Goal: Transaction & Acquisition: Purchase product/service

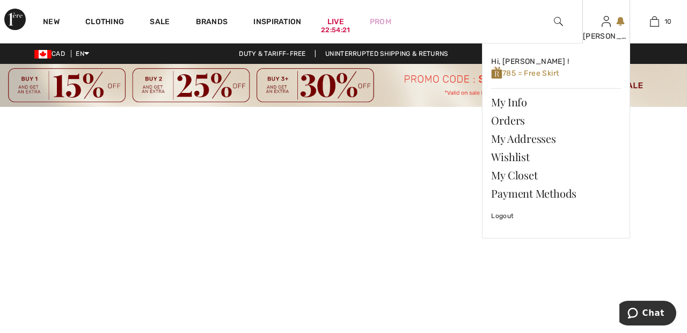
click at [608, 36] on div "[PERSON_NAME]" at bounding box center [606, 36] width 47 height 11
click at [518, 153] on link "Wishlist" at bounding box center [556, 157] width 130 height 18
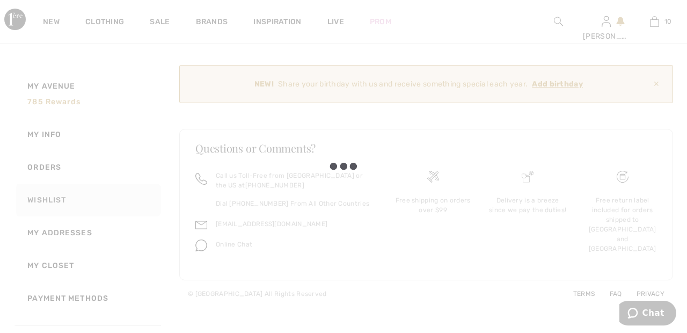
scroll to position [48, 0]
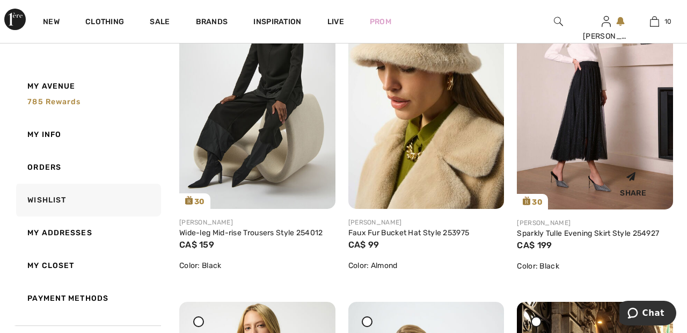
click at [583, 127] on img at bounding box center [595, 92] width 156 height 234
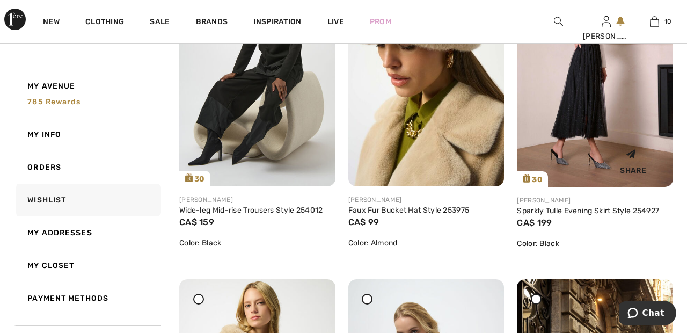
scroll to position [1340, 0]
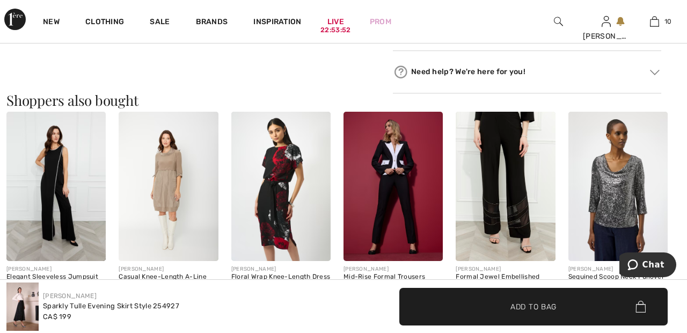
scroll to position [989, 0]
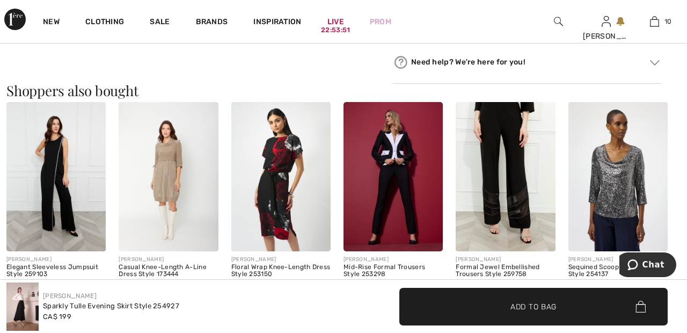
click at [163, 191] on img at bounding box center [168, 176] width 99 height 149
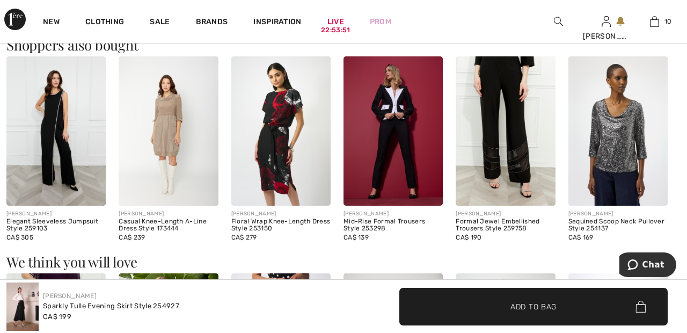
scroll to position [1040, 0]
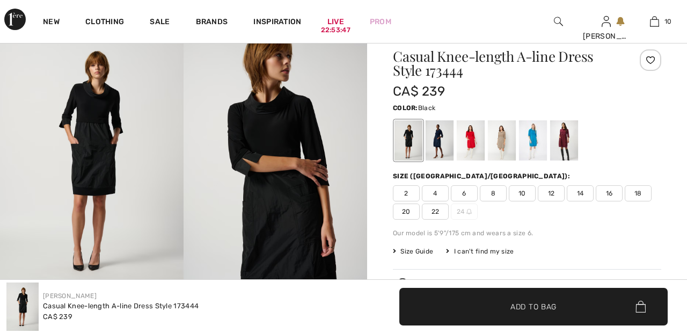
scroll to position [86, 0]
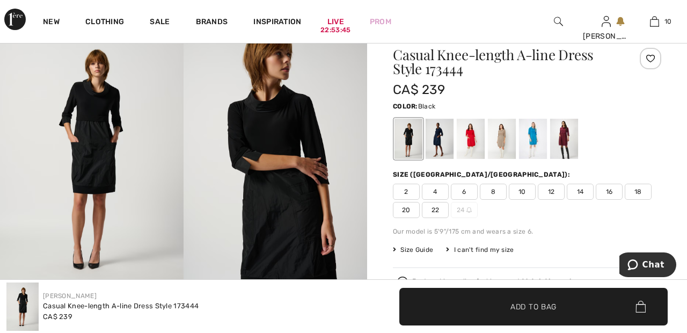
click at [509, 138] on div at bounding box center [502, 139] width 28 height 40
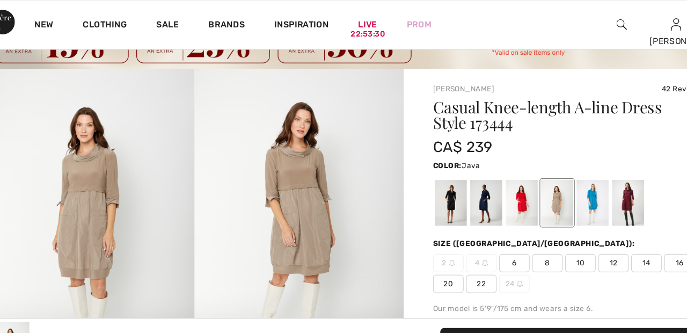
scroll to position [0, 0]
